Goal: Task Accomplishment & Management: Complete application form

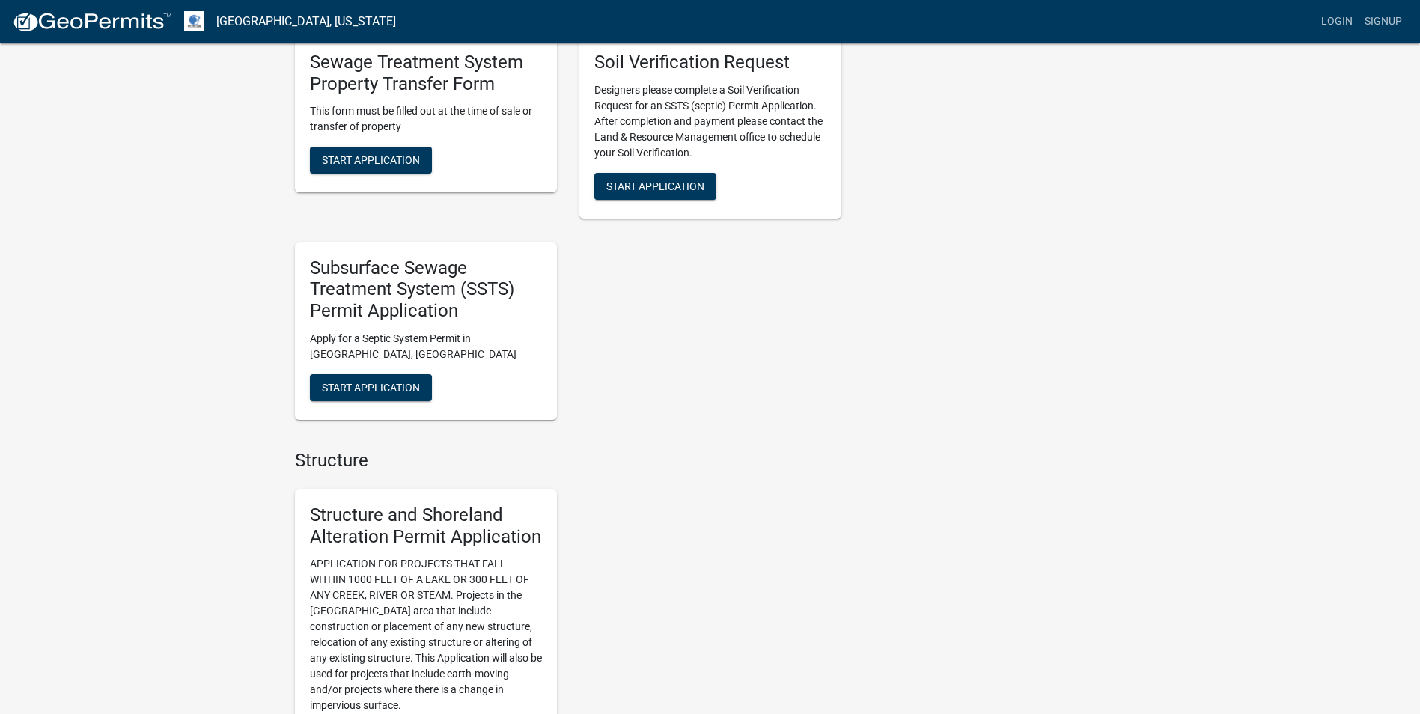
scroll to position [748, 0]
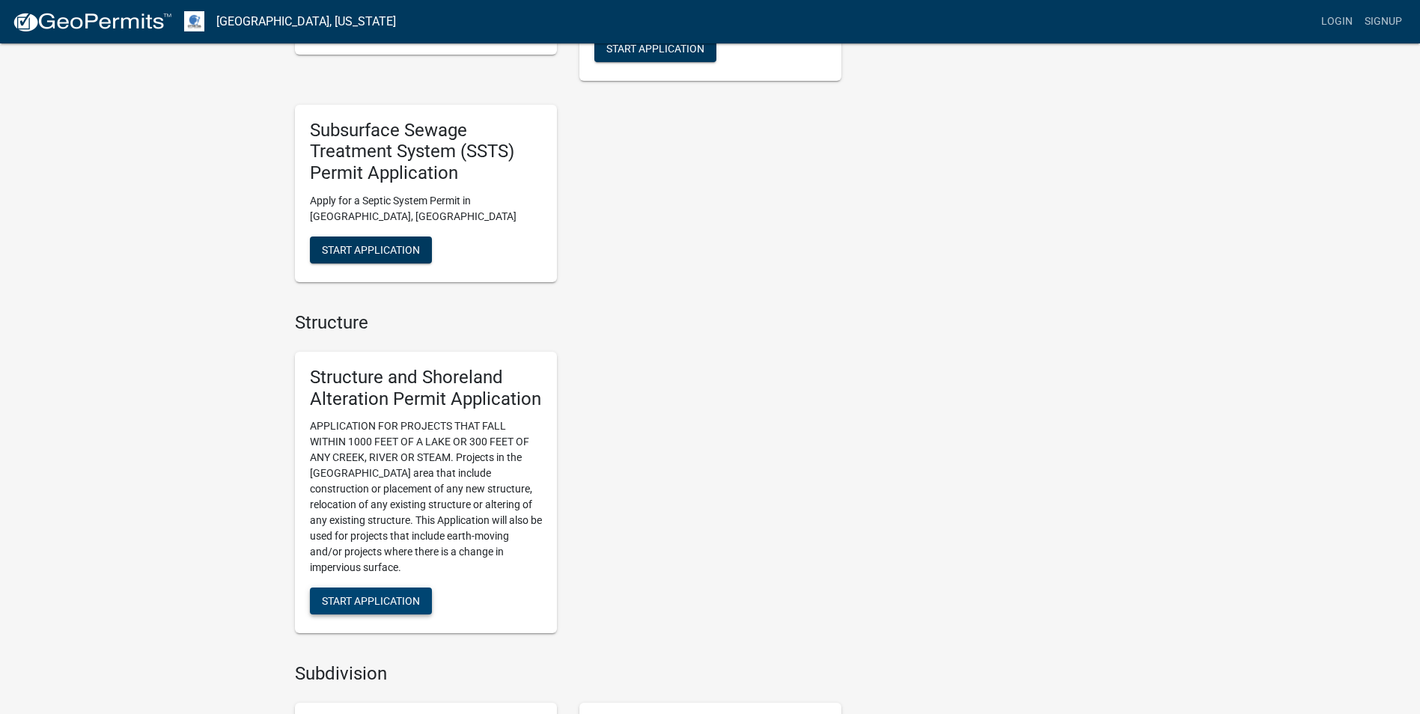
click at [385, 605] on span "Start Application" at bounding box center [371, 601] width 98 height 12
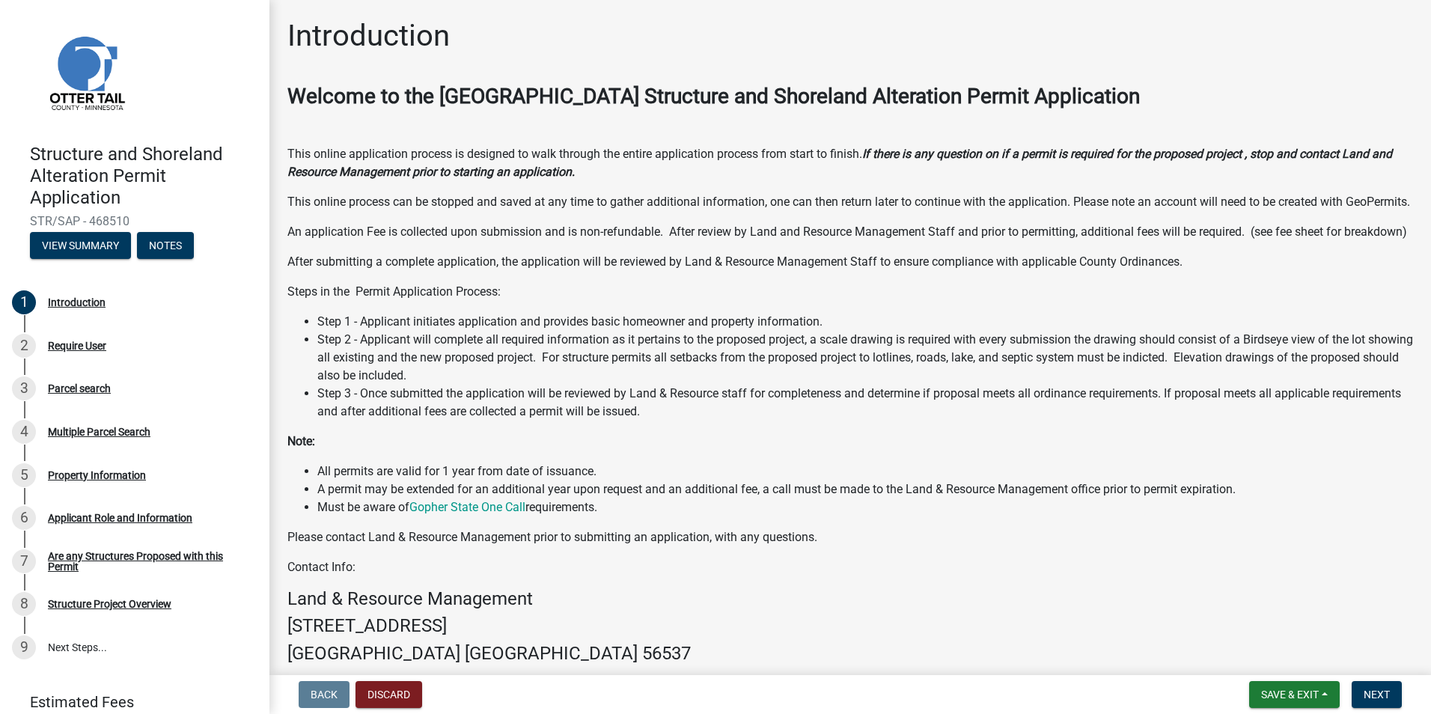
click at [612, 480] on li "All permits are valid for 1 year from date of issuance." at bounding box center [865, 472] width 1096 height 18
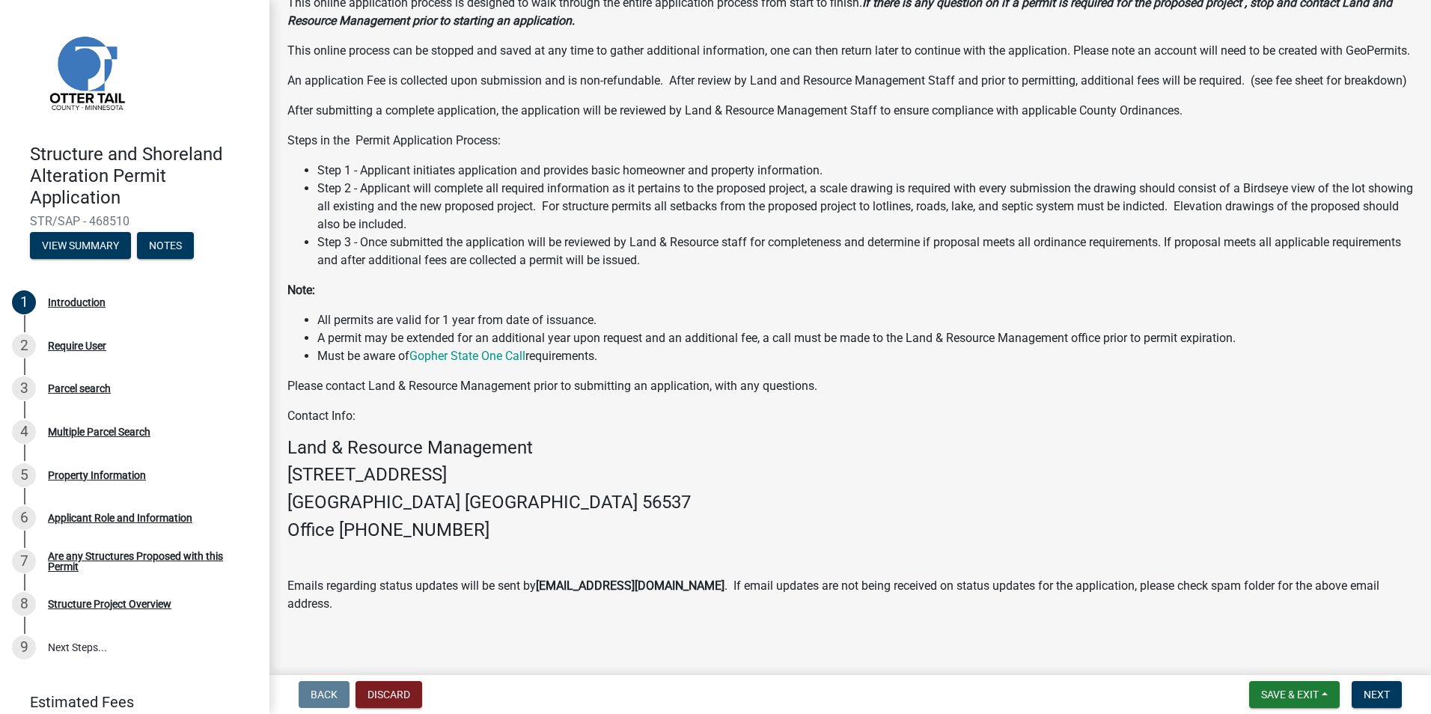
scroll to position [183, 0]
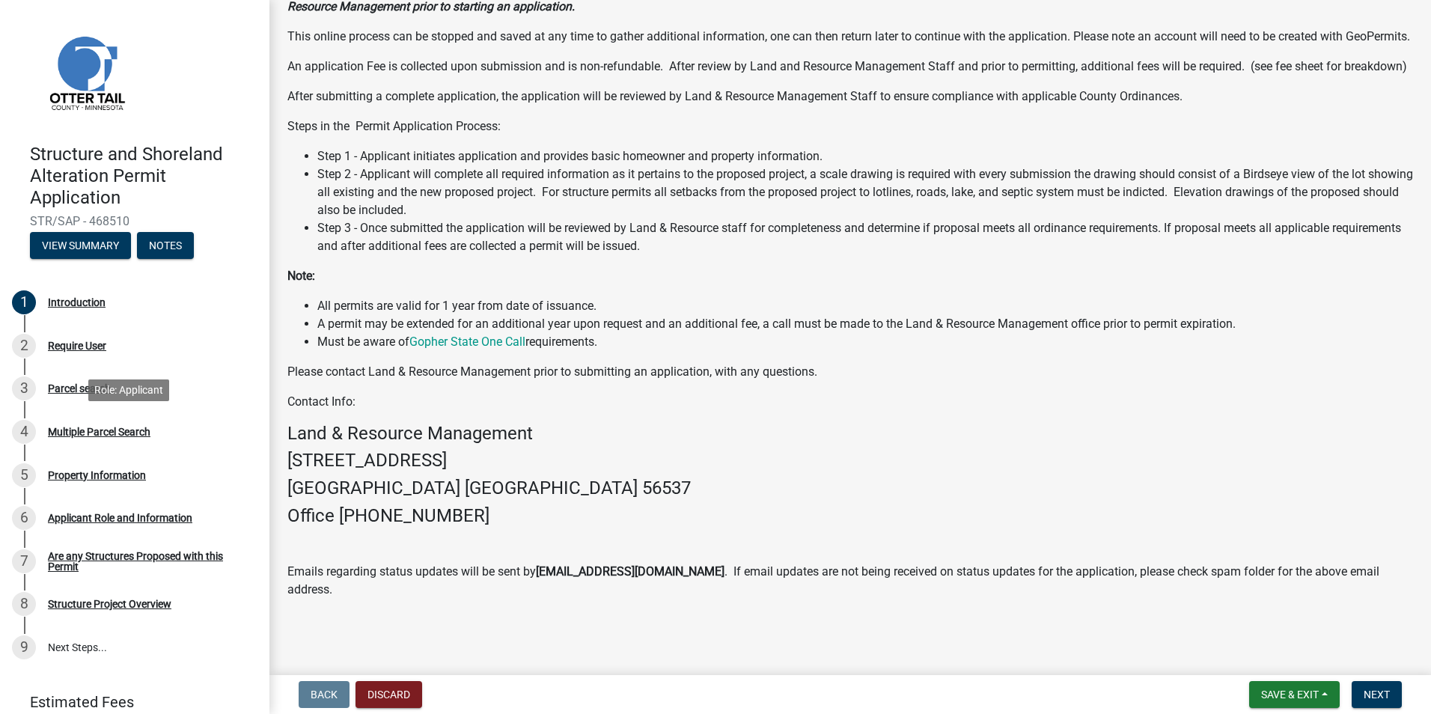
click at [101, 438] on div "4 Multiple Parcel Search" at bounding box center [128, 432] width 233 height 24
click at [92, 593] on div "8 Structure Project Overview" at bounding box center [128, 604] width 233 height 24
click at [94, 600] on div "Structure Project Overview" at bounding box center [109, 604] width 123 height 10
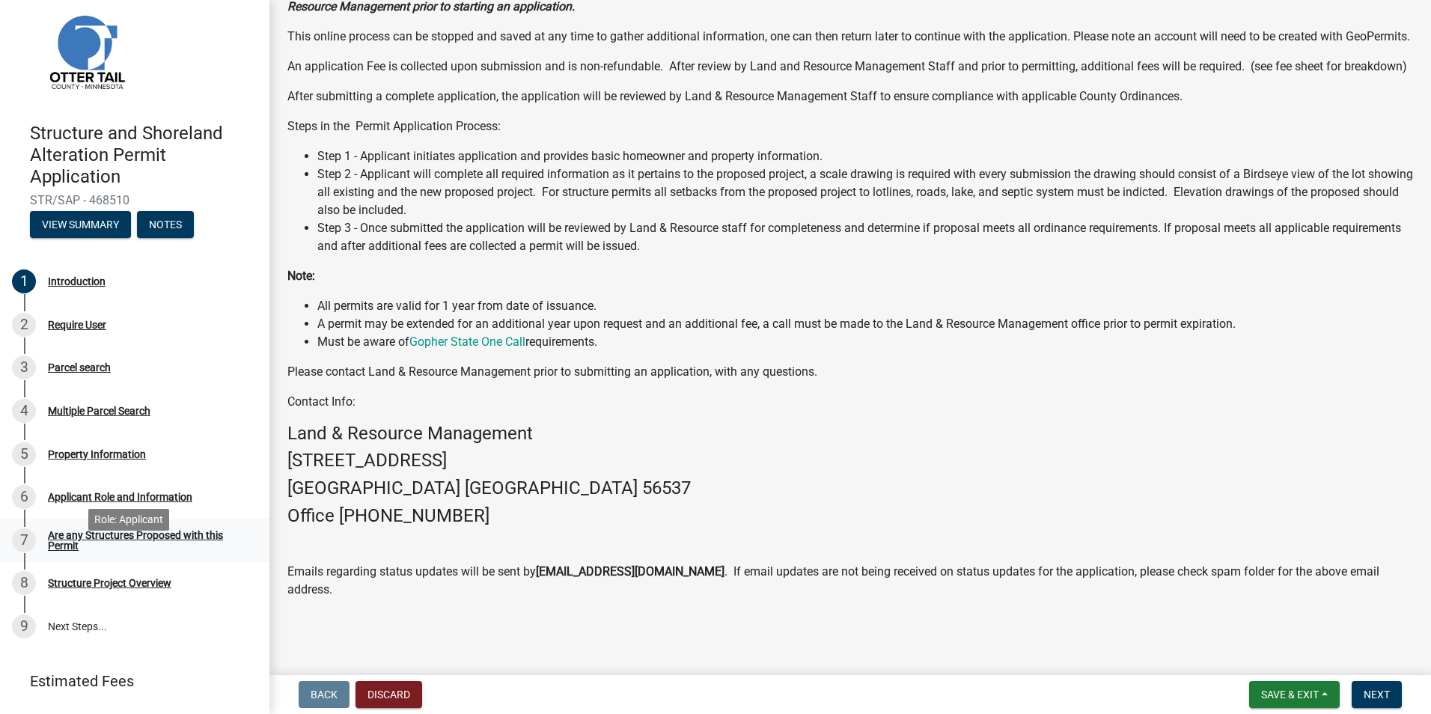
scroll to position [0, 0]
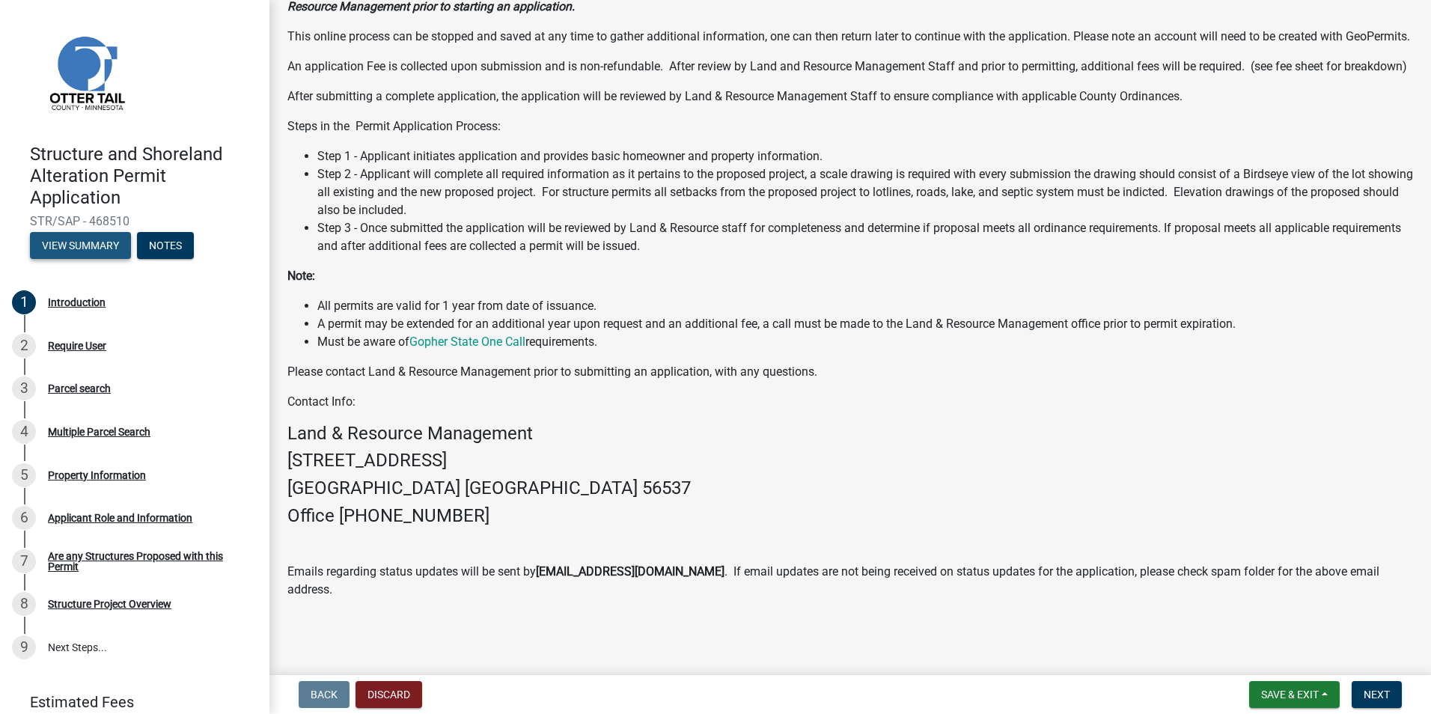
click at [83, 248] on button "View Summary" at bounding box center [80, 245] width 101 height 27
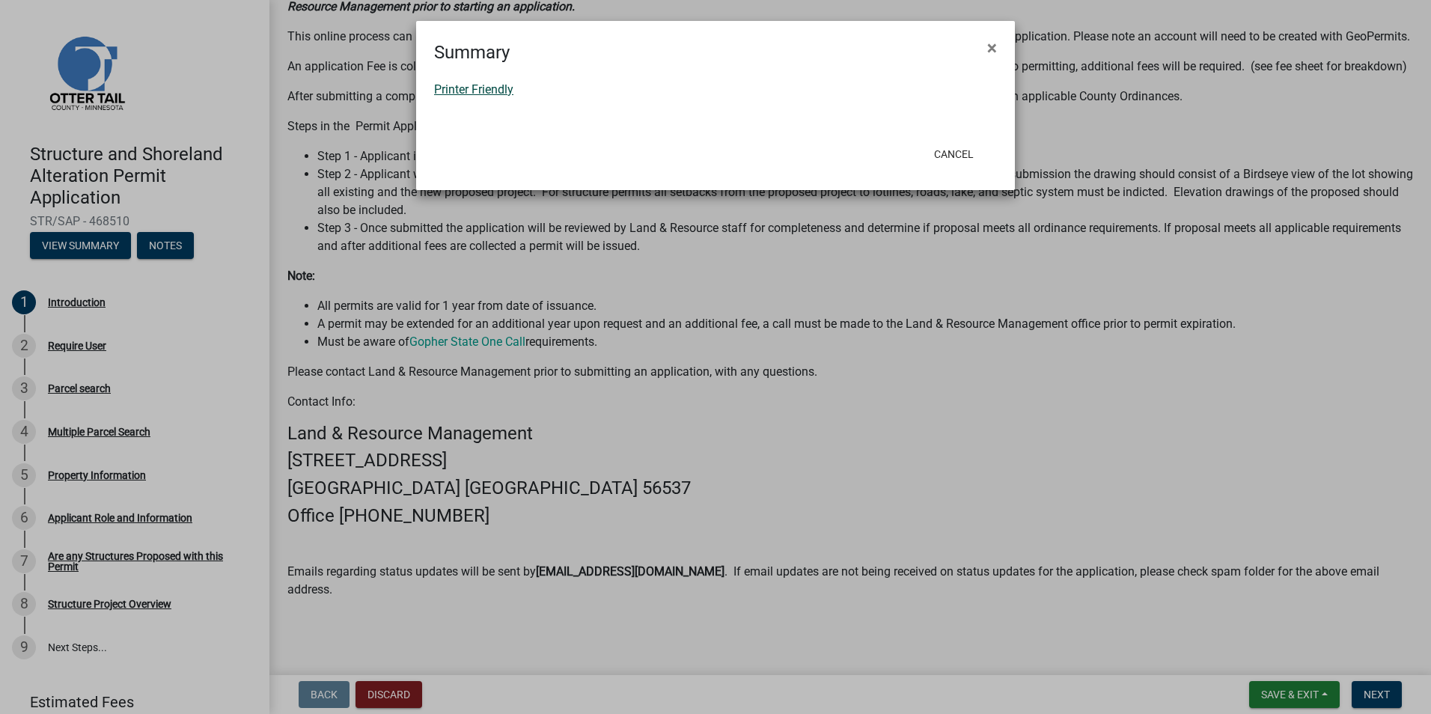
click at [489, 90] on link "Printer Friendly" at bounding box center [473, 89] width 79 height 14
